Goal: Information Seeking & Learning: Learn about a topic

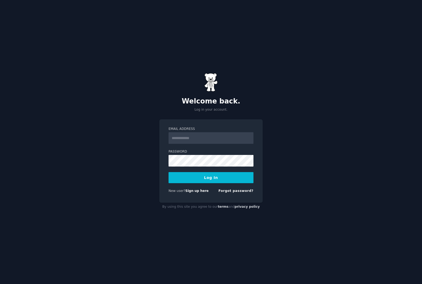
click at [192, 144] on input "Email Address" at bounding box center [211, 138] width 85 height 12
type input "**********"
click at [216, 183] on button "Log In" at bounding box center [211, 177] width 85 height 11
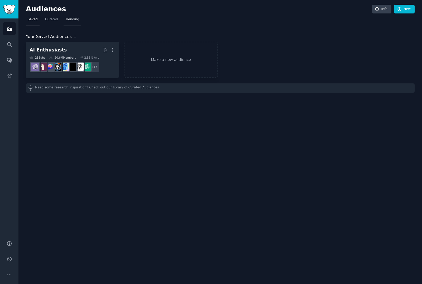
click at [69, 21] on span "Trending" at bounding box center [72, 19] width 14 height 5
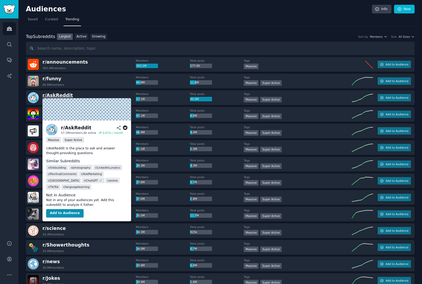
click at [57, 96] on span "r/ AskReddit" at bounding box center [57, 95] width 30 height 5
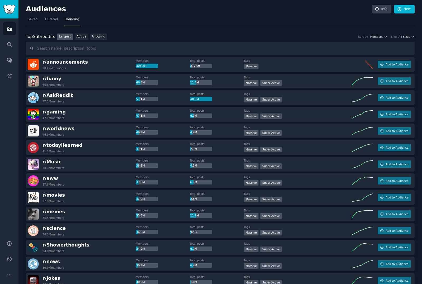
click at [56, 94] on span "r/ AskReddit" at bounding box center [57, 95] width 30 height 5
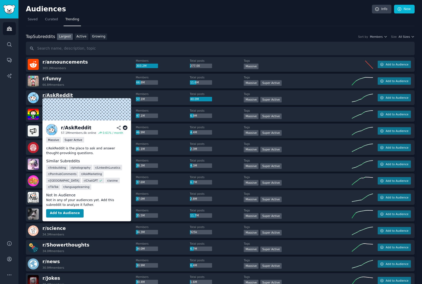
click at [55, 96] on span "r/ AskReddit" at bounding box center [57, 95] width 30 height 5
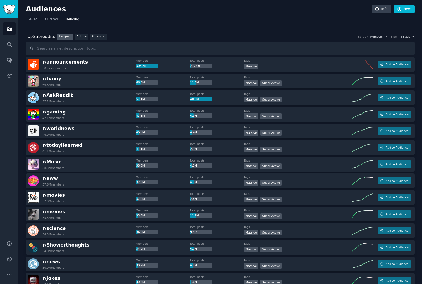
click at [107, 93] on div "r/ AskReddit 57.1M members" at bounding box center [82, 97] width 108 height 11
click at [106, 96] on div "r/ AskReddit 57.1M members" at bounding box center [82, 97] width 108 height 11
click at [45, 96] on span "r/ AskReddit" at bounding box center [57, 95] width 30 height 5
click at [30, 97] on img at bounding box center [33, 97] width 11 height 11
click at [35, 100] on img at bounding box center [33, 97] width 11 height 11
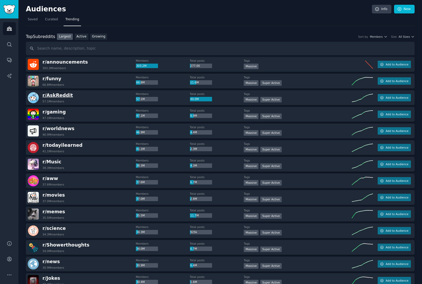
click at [62, 96] on span "r/ AskReddit" at bounding box center [57, 95] width 30 height 5
click at [100, 38] on link "Growing" at bounding box center [98, 36] width 17 height 7
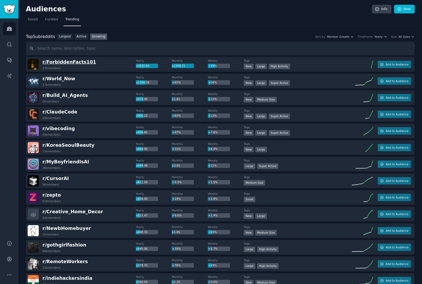
click at [55, 62] on span "r/ ForbiddenFacts101" at bounding box center [69, 61] width 54 height 5
click at [9, 131] on div "Audiences Search Conversations AI Reports" at bounding box center [9, 125] width 18 height 215
click at [404, 66] on button "Add to Audience" at bounding box center [394, 64] width 33 height 7
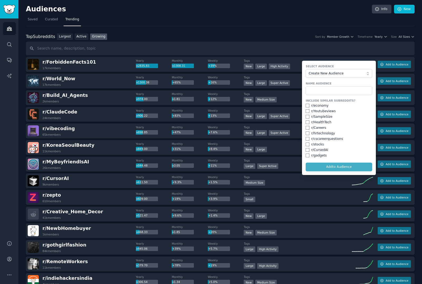
click at [347, 166] on form "Select Audience Create New Audience Name Audience Include Similar Subreddits? r…" at bounding box center [339, 118] width 74 height 114
click at [346, 169] on form "Select Audience Create New Audience Name Audience Include Similar Subreddits? r…" at bounding box center [339, 118] width 74 height 114
click at [336, 165] on form "Select Audience Create New Audience Name Audience Include Similar Subreddits? r…" at bounding box center [339, 118] width 74 height 114
click at [337, 167] on form "Select Audience Create New Audience Name Audience Include Similar Subreddits? r…" at bounding box center [339, 118] width 74 height 114
click at [355, 90] on input "text" at bounding box center [339, 90] width 66 height 9
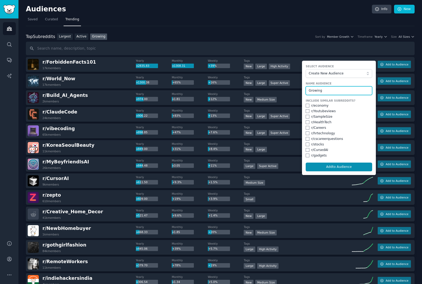
type input "Growing"
click at [339, 165] on button "Add to Audience" at bounding box center [339, 166] width 66 height 9
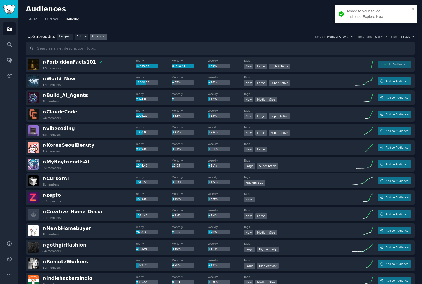
click at [363, 17] on link "Explore Now" at bounding box center [373, 17] width 21 height 4
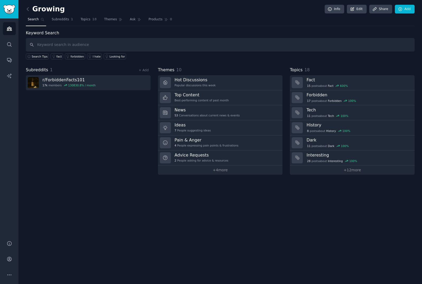
click at [97, 183] on div "Growing Info Edit Share Add Search Subreddits 1 Topics 18 Themes Ask Products 0…" at bounding box center [219, 142] width 403 height 284
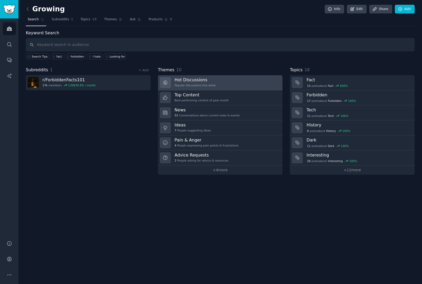
click at [200, 84] on div "Popular discussions this week" at bounding box center [195, 85] width 41 height 4
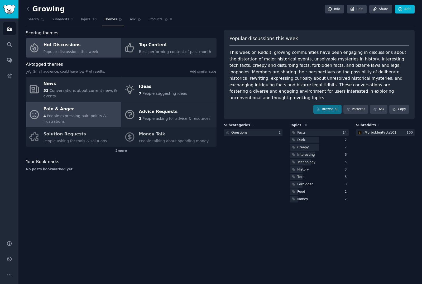
click at [78, 114] on span "People expressing pain points & frustrations" at bounding box center [75, 119] width 63 height 10
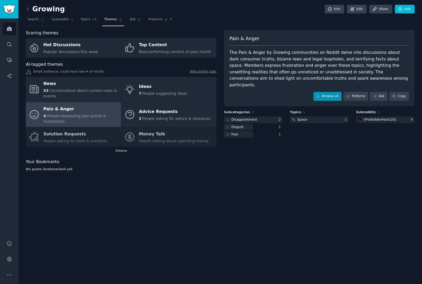
click at [328, 92] on link "Browse all" at bounding box center [327, 96] width 28 height 9
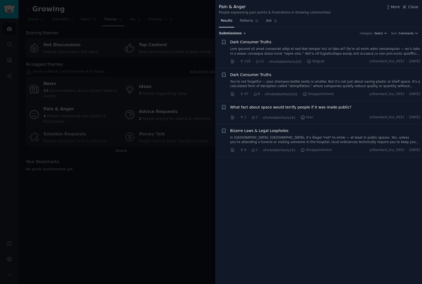
click at [267, 131] on span "Bizarre Laws & Legal Loopholes" at bounding box center [259, 131] width 58 height 6
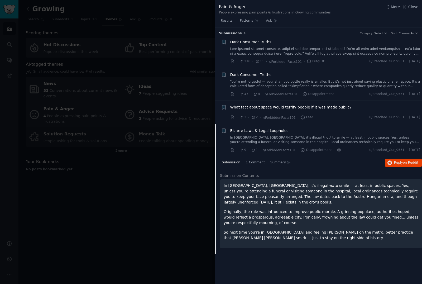
click at [253, 107] on span "What fact about space would terrify people if it was made public?" at bounding box center [290, 107] width 121 height 6
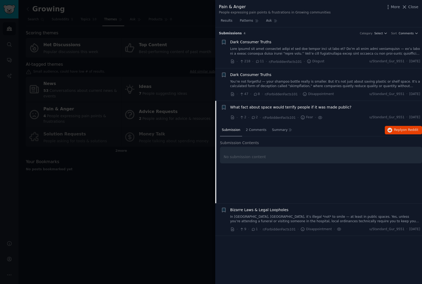
click at [252, 78] on div "Dark Consumer Truths You’re not forgetful — your shampoo bottle really is small…" at bounding box center [325, 80] width 190 height 17
click at [252, 73] on span "Dark Consumer Truths" at bounding box center [250, 75] width 41 height 6
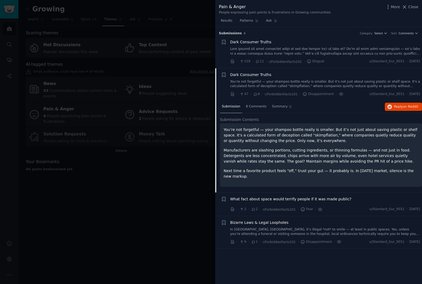
click at [198, 185] on div at bounding box center [211, 142] width 422 height 284
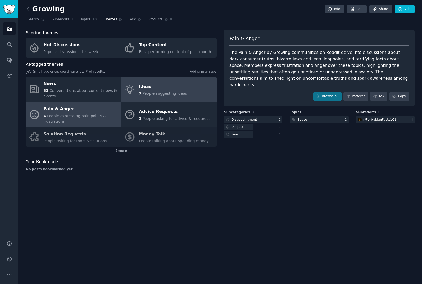
click at [148, 86] on div "Ideas" at bounding box center [163, 86] width 48 height 8
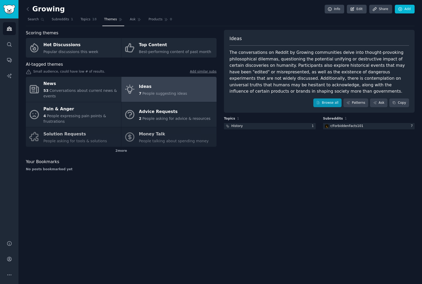
click at [329, 102] on link "Browse all" at bounding box center [327, 102] width 28 height 9
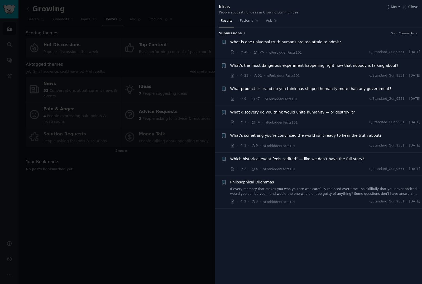
click at [189, 179] on div at bounding box center [211, 142] width 422 height 284
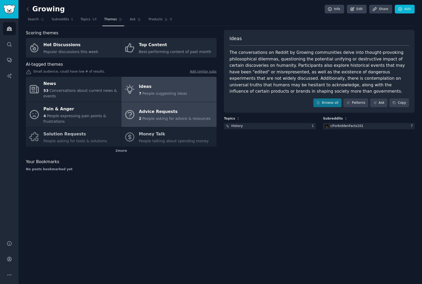
click at [155, 111] on div "Advice Requests" at bounding box center [175, 112] width 72 height 8
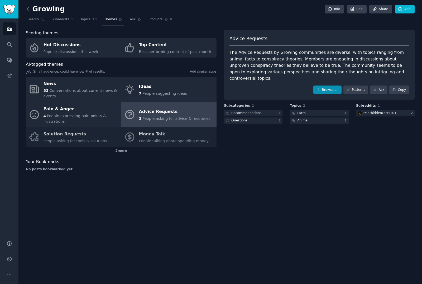
click at [329, 85] on link "Browse all" at bounding box center [327, 89] width 28 height 9
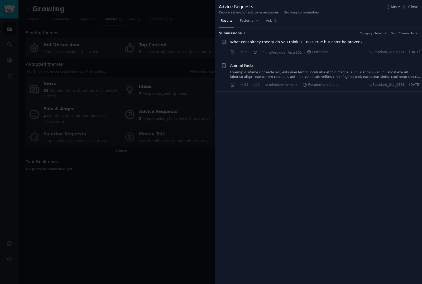
click at [149, 198] on div at bounding box center [211, 142] width 422 height 284
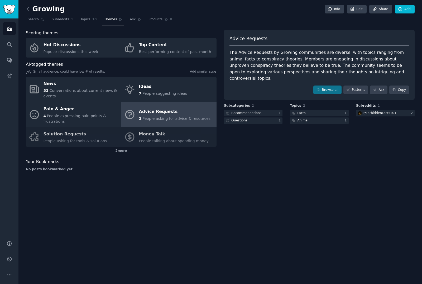
click at [67, 133] on div "News 53 Conversations about current news & events Ideas 7 People suggesting ide…" at bounding box center [121, 112] width 191 height 70
click at [71, 139] on div "News 53 Conversations about current news & events Ideas 7 People suggesting ide…" at bounding box center [121, 112] width 191 height 70
click at [27, 9] on icon at bounding box center [28, 8] width 2 height 3
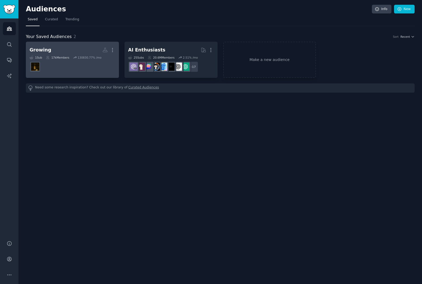
click at [98, 57] on div "130830.77 % /mo" at bounding box center [90, 58] width 24 height 4
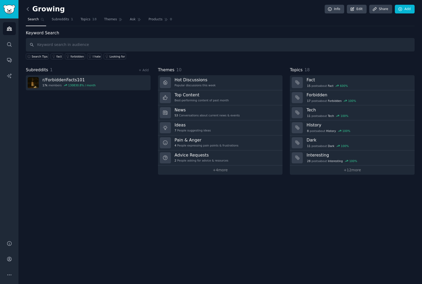
click at [30, 10] on icon at bounding box center [28, 9] width 6 height 6
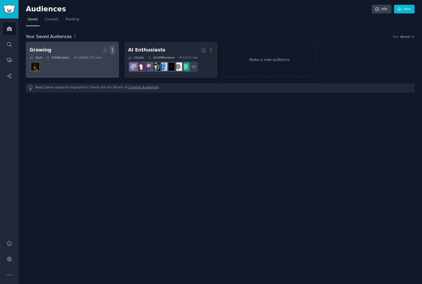
click at [113, 51] on icon "button" at bounding box center [113, 50] width 6 height 6
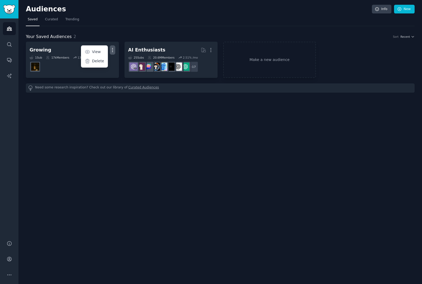
drag, startPoint x: 100, startPoint y: 60, endPoint x: 210, endPoint y: 129, distance: 130.2
click at [100, 60] on p "Delete" at bounding box center [98, 61] width 12 height 6
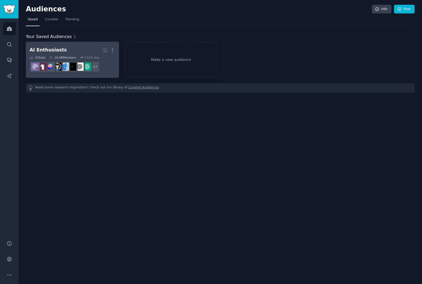
click at [57, 59] on dd "r/aiArt + 17" at bounding box center [73, 66] width 86 height 15
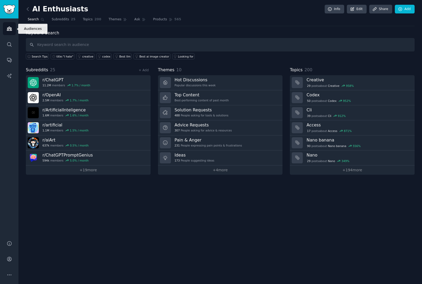
click at [8, 29] on icon "Sidebar" at bounding box center [9, 29] width 5 height 4
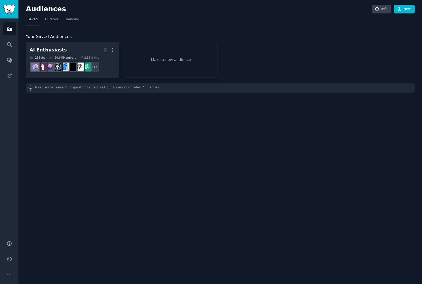
click at [5, 8] on img "Sidebar" at bounding box center [9, 9] width 12 height 9
click at [44, 13] on h2 "Audiences" at bounding box center [199, 9] width 346 height 8
click at [55, 21] on span "Curated" at bounding box center [51, 19] width 13 height 5
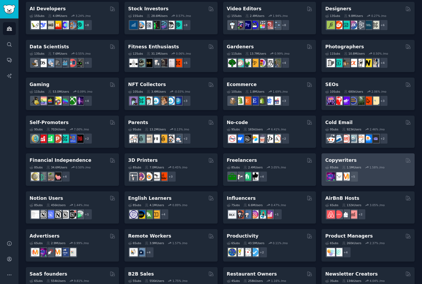
scroll to position [21, 0]
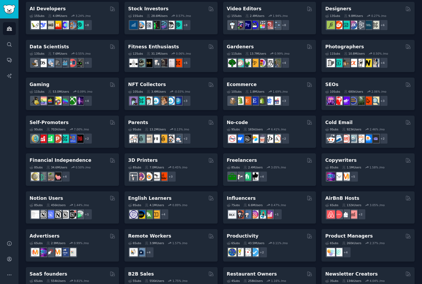
click at [43, 271] on h2 "SaaS founders" at bounding box center [49, 274] width 38 height 7
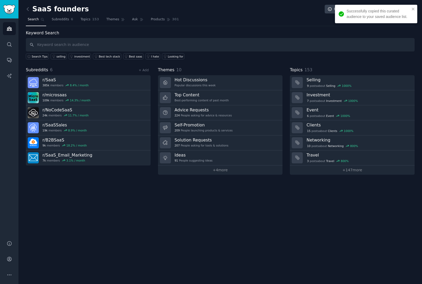
click at [114, 203] on div "SaaS founders Info Edit Share Add Search Subreddits 6 Topics 153 Themes Ask Pro…" at bounding box center [219, 142] width 403 height 284
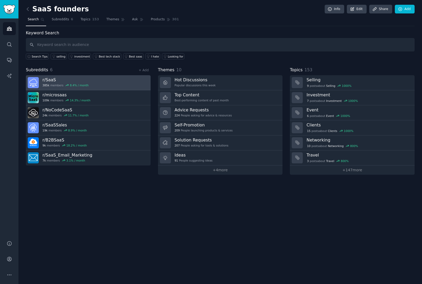
click at [108, 75] on link "r/ SaaS 385k members 8.4 % / month" at bounding box center [88, 82] width 125 height 15
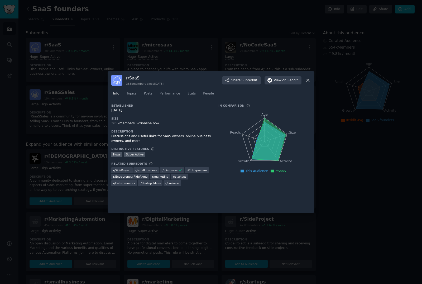
click at [76, 186] on div at bounding box center [211, 142] width 422 height 284
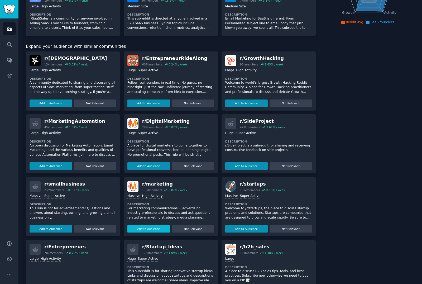
scroll to position [85, 0]
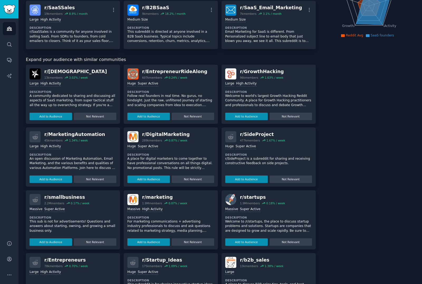
click at [254, 219] on p "Welcome to /r/startups, the place to discuss startup problems and solutions. St…" at bounding box center [268, 226] width 87 height 14
click at [254, 219] on p "Welcome to /r/startups, the place to discuss startup problems and solutions. St…" at bounding box center [268, 230] width 87 height 23
click at [248, 194] on div "r/ startups" at bounding box center [262, 197] width 45 height 7
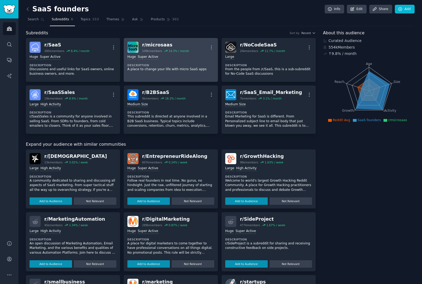
scroll to position [0, 0]
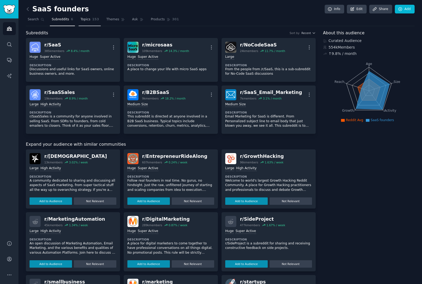
click at [89, 21] on span "Topics" at bounding box center [85, 19] width 10 height 5
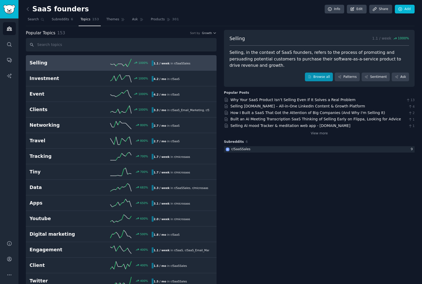
click at [318, 75] on link "Browse all" at bounding box center [319, 77] width 28 height 9
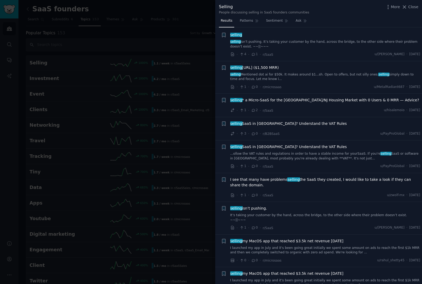
scroll to position [7, 0]
click at [152, 200] on div at bounding box center [211, 142] width 422 height 284
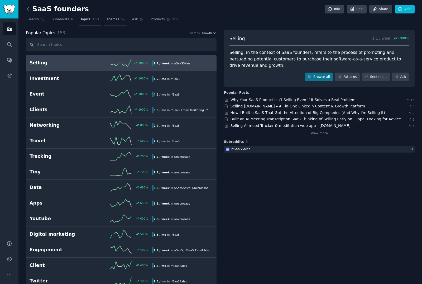
click at [121, 20] on icon at bounding box center [123, 20] width 4 height 4
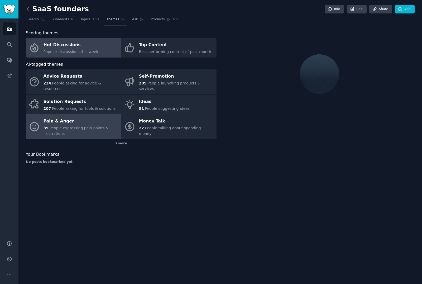
click at [78, 117] on div "Pain & Anger" at bounding box center [81, 121] width 75 height 8
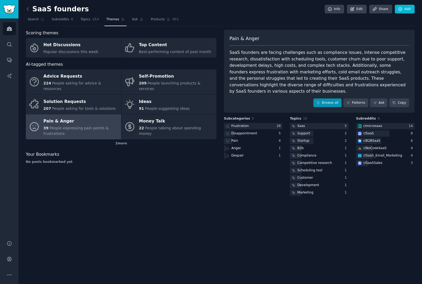
click at [326, 98] on link "Browse all" at bounding box center [327, 102] width 28 height 9
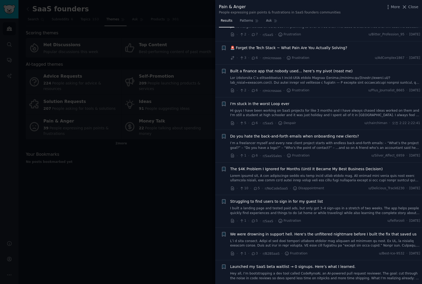
scroll to position [323, 0]
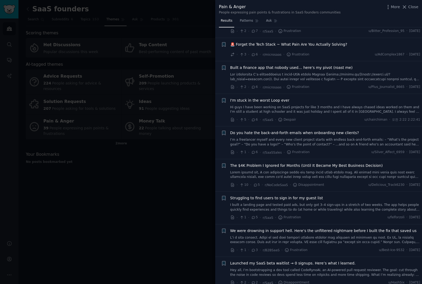
click at [78, 198] on div at bounding box center [211, 142] width 422 height 284
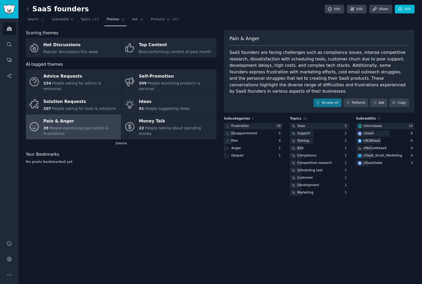
click at [370, 236] on div "SaaS founders Info Edit Share Add Search Subreddits 6 Topics 153 Themes Ask Pro…" at bounding box center [219, 142] width 403 height 284
click at [28, 13] on link at bounding box center [29, 9] width 7 height 8
